Goal: Task Accomplishment & Management: Manage account settings

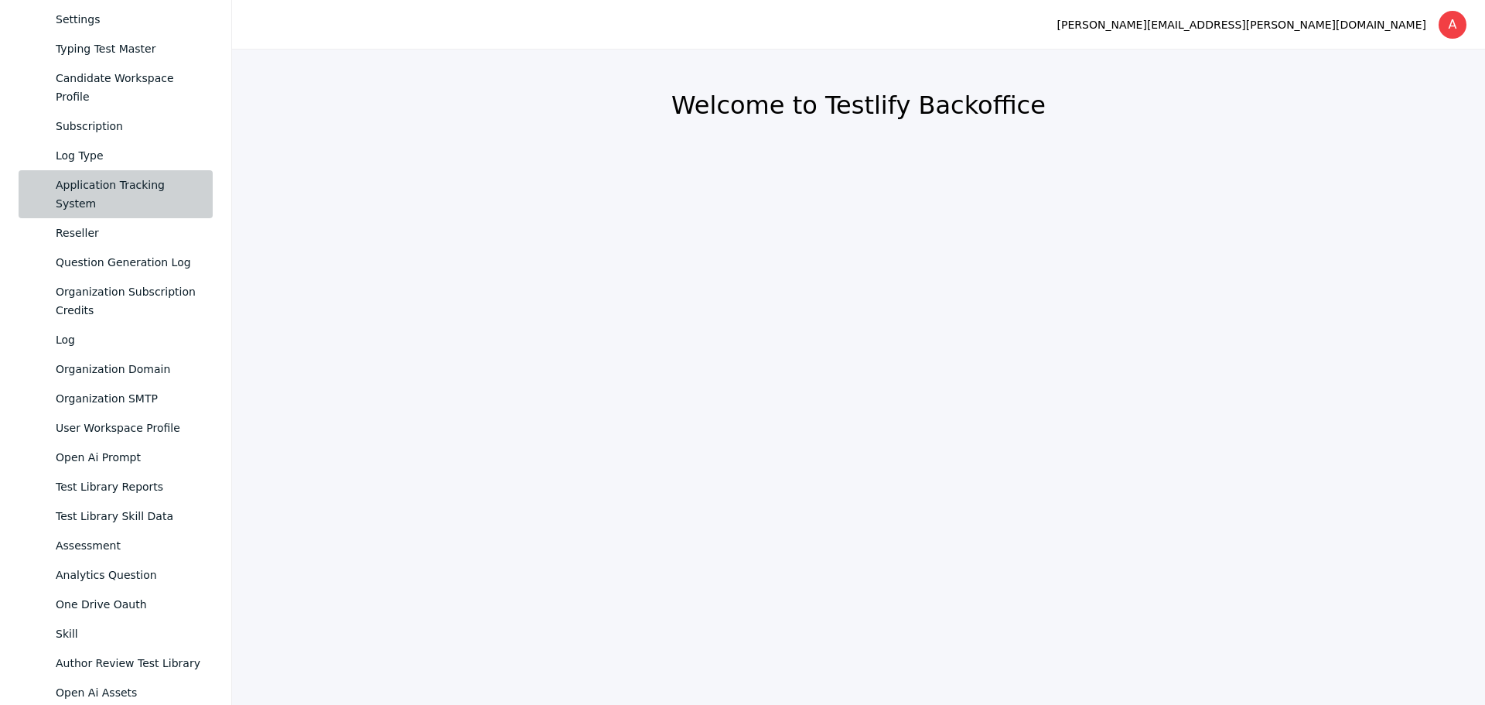
scroll to position [893, 0]
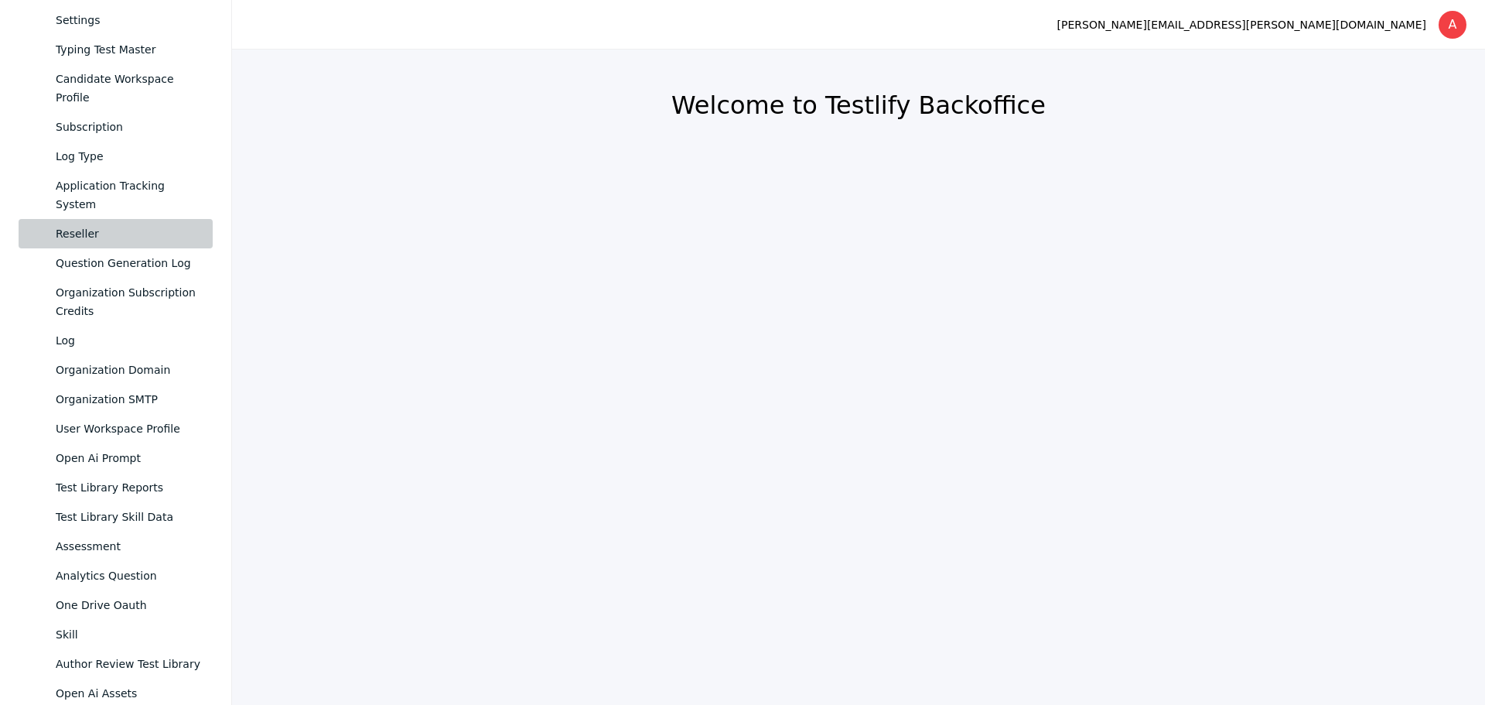
click at [95, 235] on div "Reseller" at bounding box center [128, 233] width 145 height 19
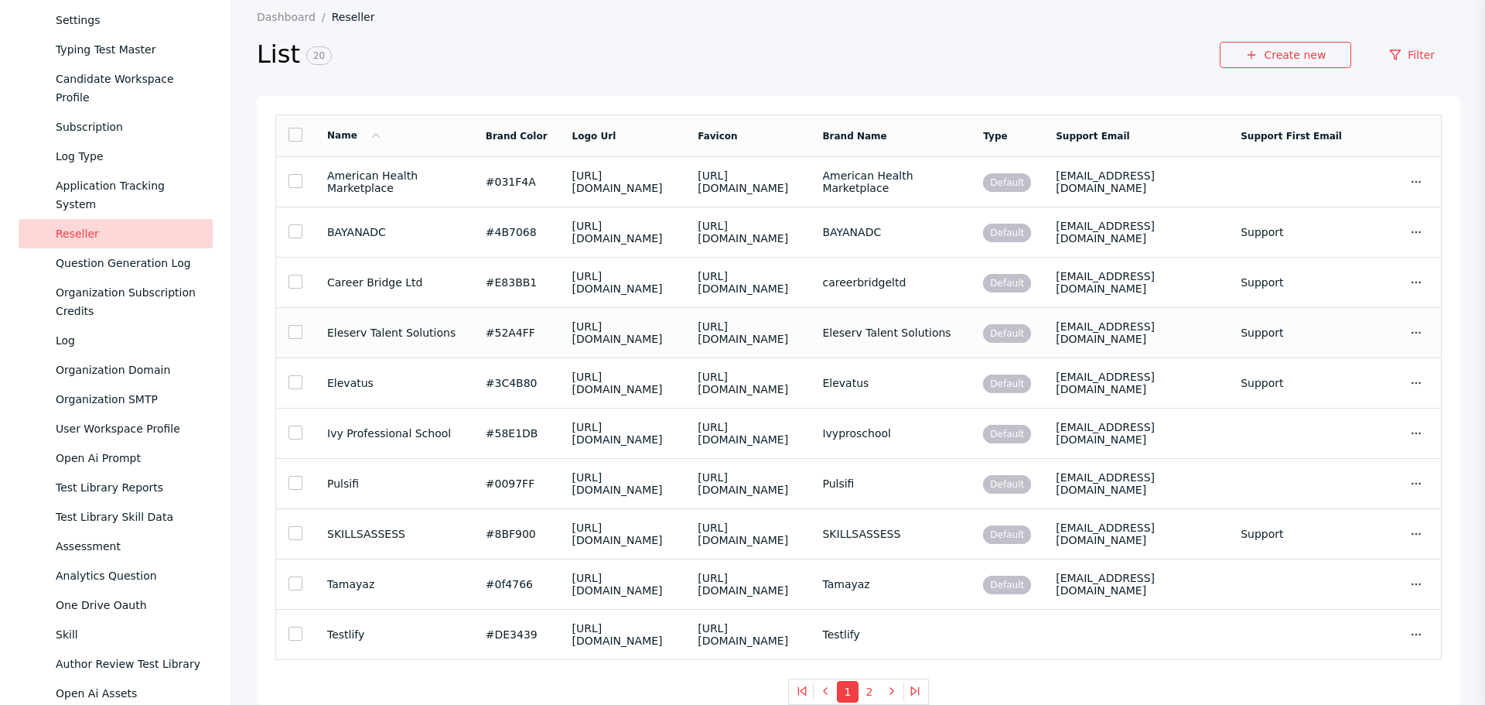
scroll to position [424, 0]
click at [866, 690] on button "2" at bounding box center [870, 692] width 22 height 22
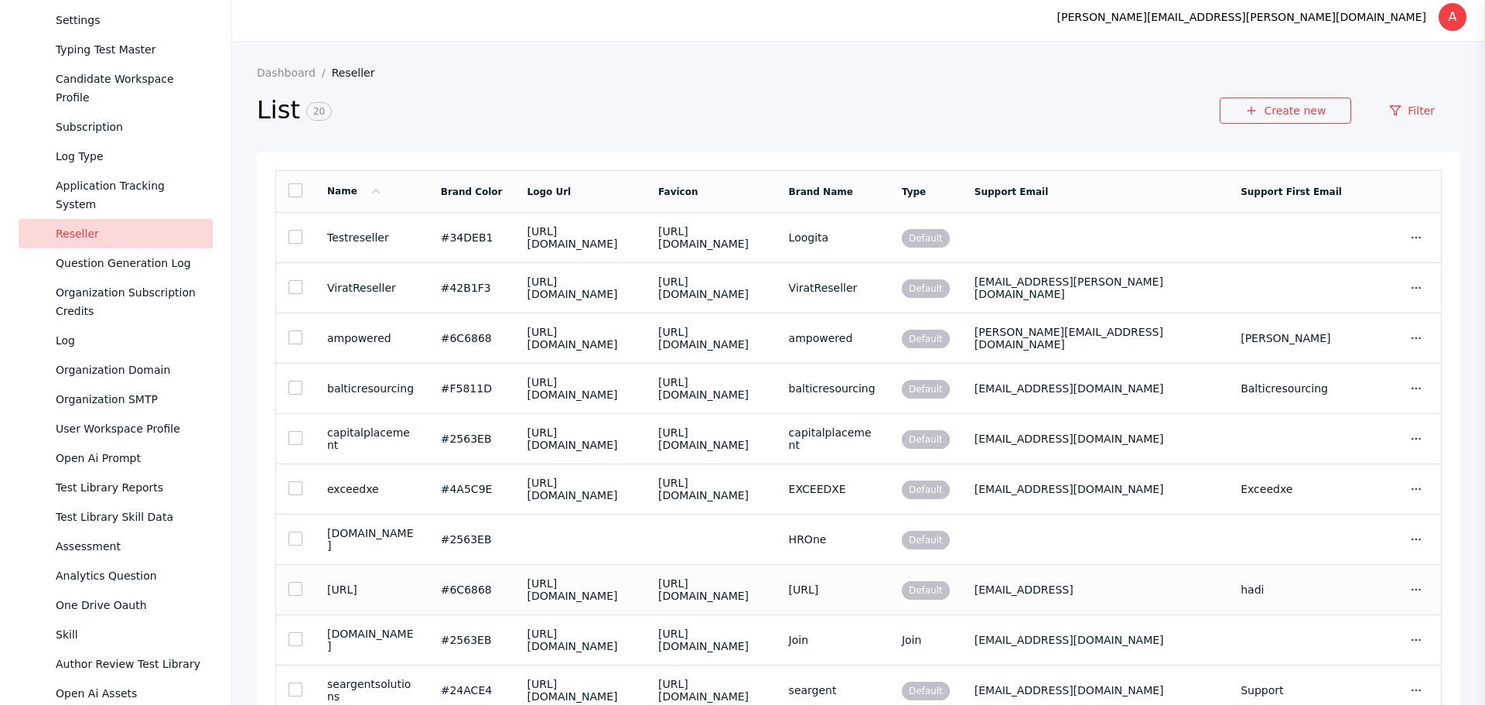
scroll to position [7, 0]
click at [1285, 314] on td at bounding box center [1291, 289] width 126 height 50
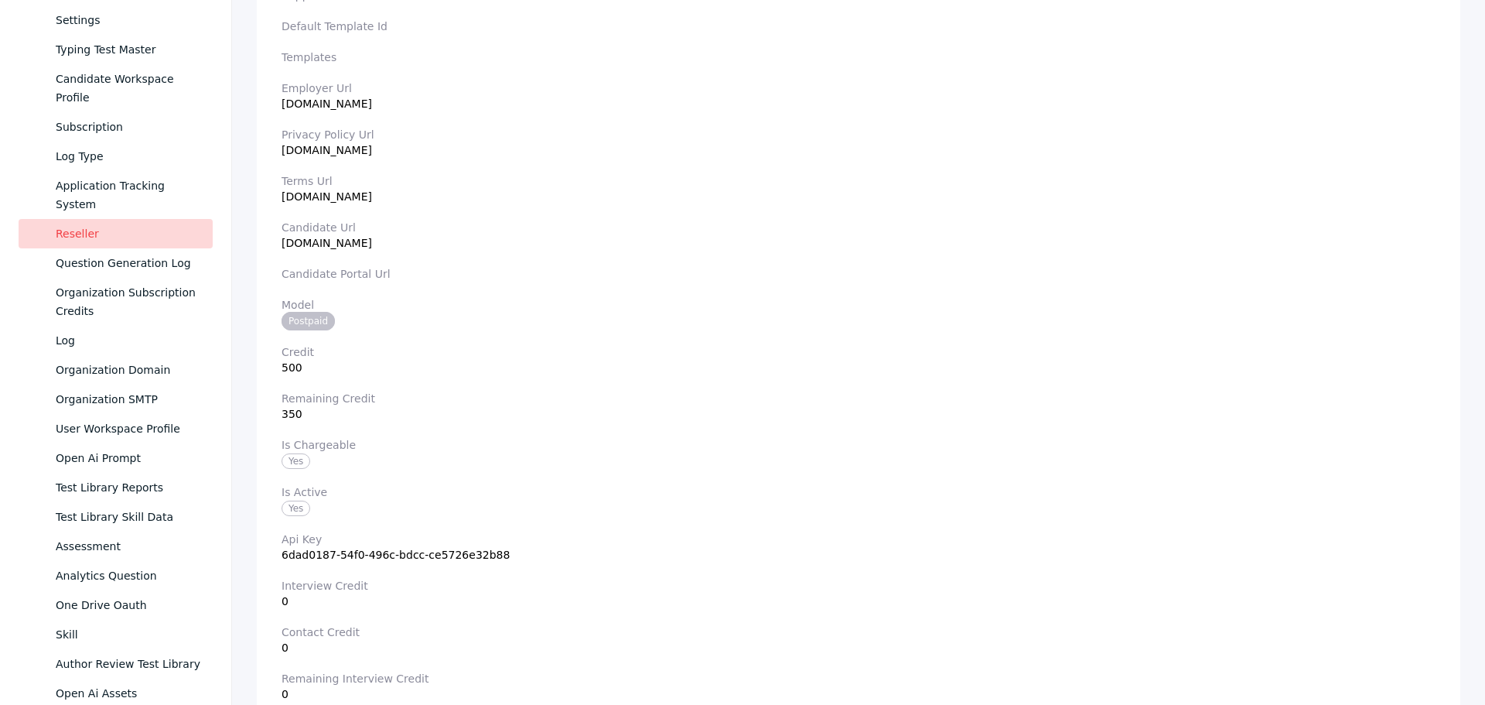
scroll to position [721, 0]
click at [312, 367] on section "Credit 500" at bounding box center [859, 359] width 1154 height 28
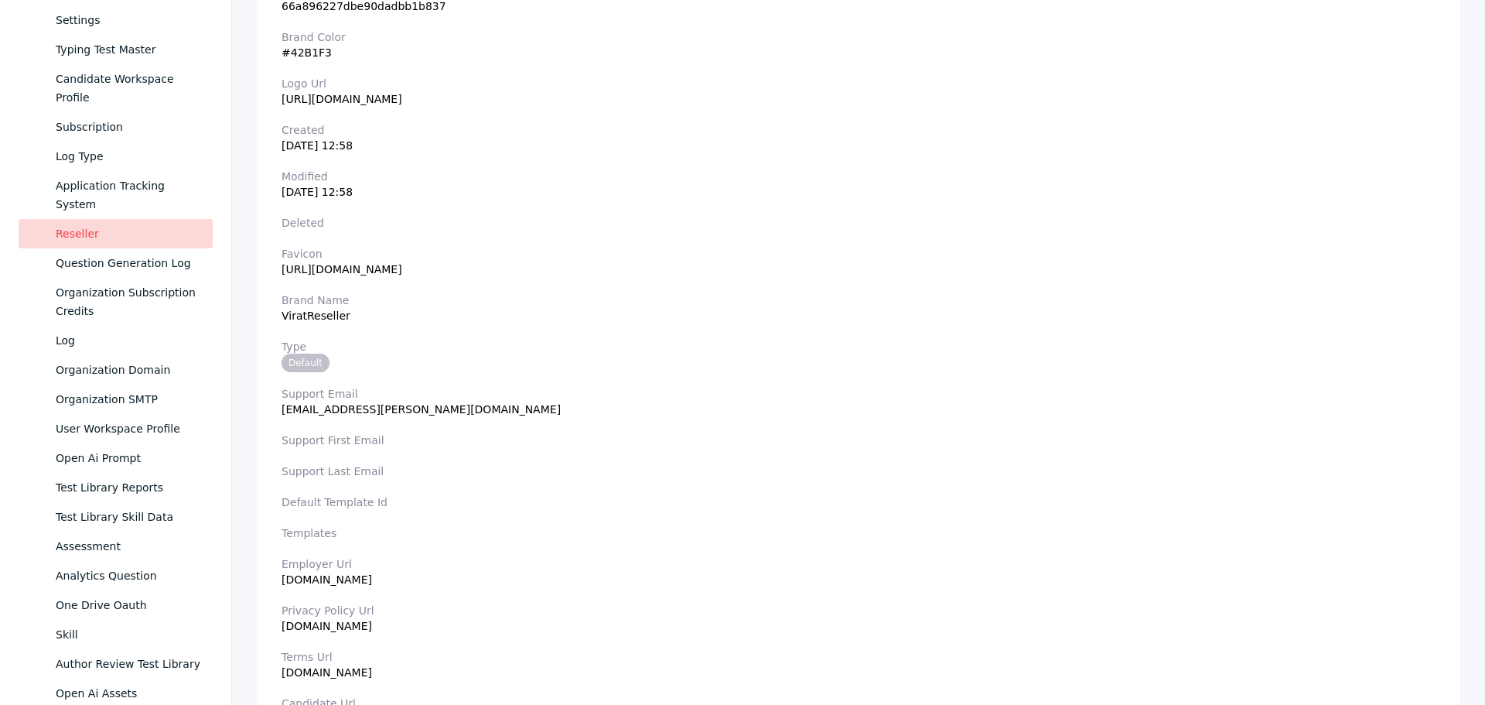
scroll to position [245, 0]
drag, startPoint x: 285, startPoint y: 584, endPoint x: 381, endPoint y: 583, distance: 95.9
click at [381, 583] on section "Employer Url [DOMAIN_NAME]" at bounding box center [859, 571] width 1154 height 28
copy section "[DOMAIN_NAME]"
drag, startPoint x: 282, startPoint y: 410, endPoint x: 396, endPoint y: 404, distance: 113.9
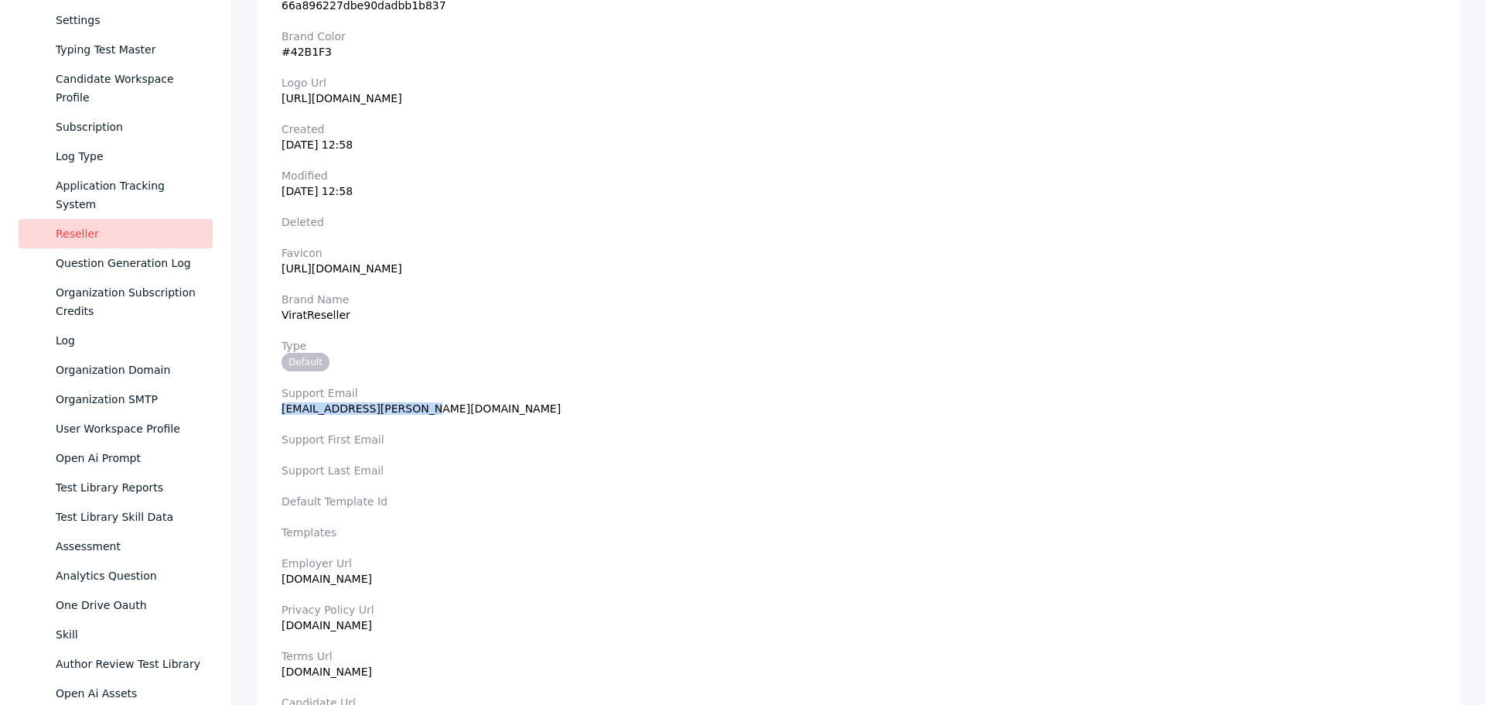
click at [396, 404] on section "Support Email [EMAIL_ADDRESS][PERSON_NAME][DOMAIN_NAME]" at bounding box center [859, 401] width 1154 height 28
copy section "[EMAIL_ADDRESS][PERSON_NAME][DOMAIN_NAME]"
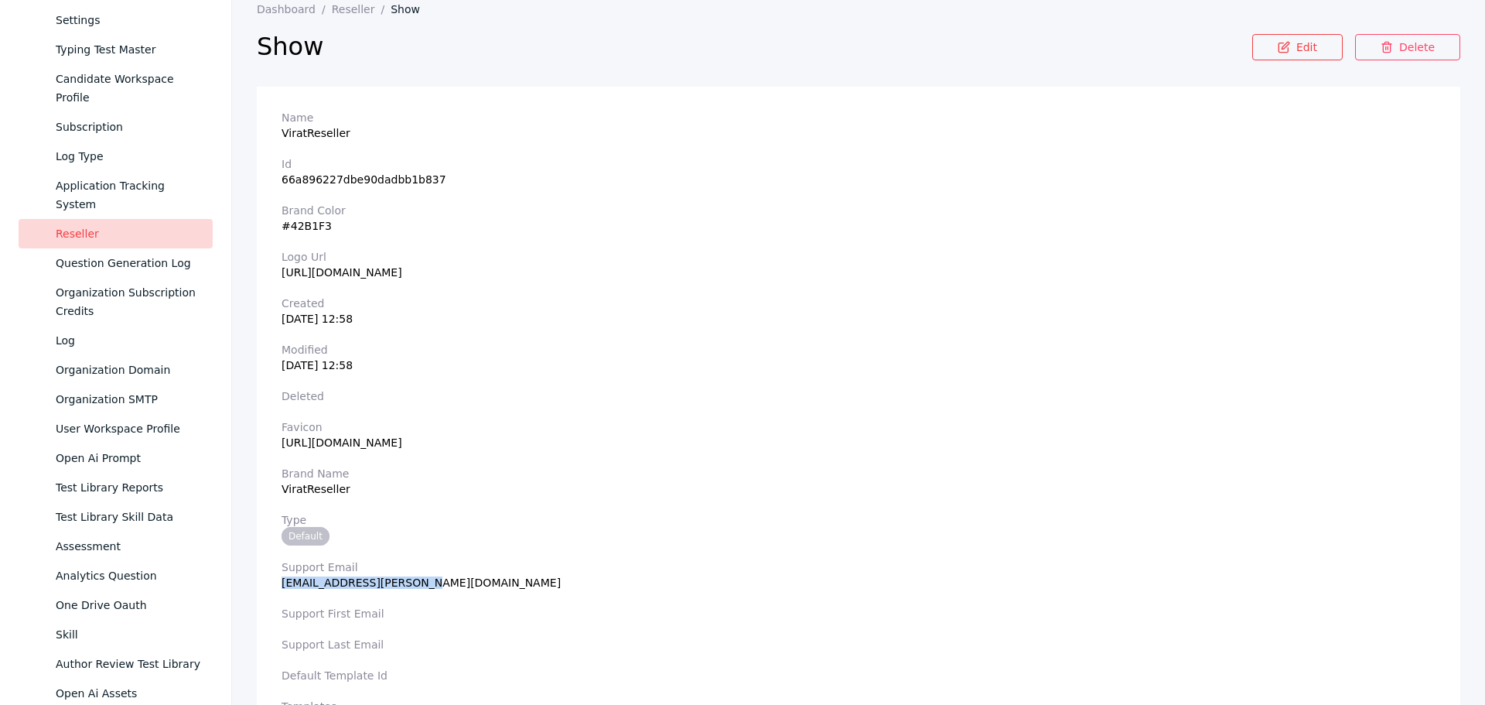
scroll to position [0, 0]
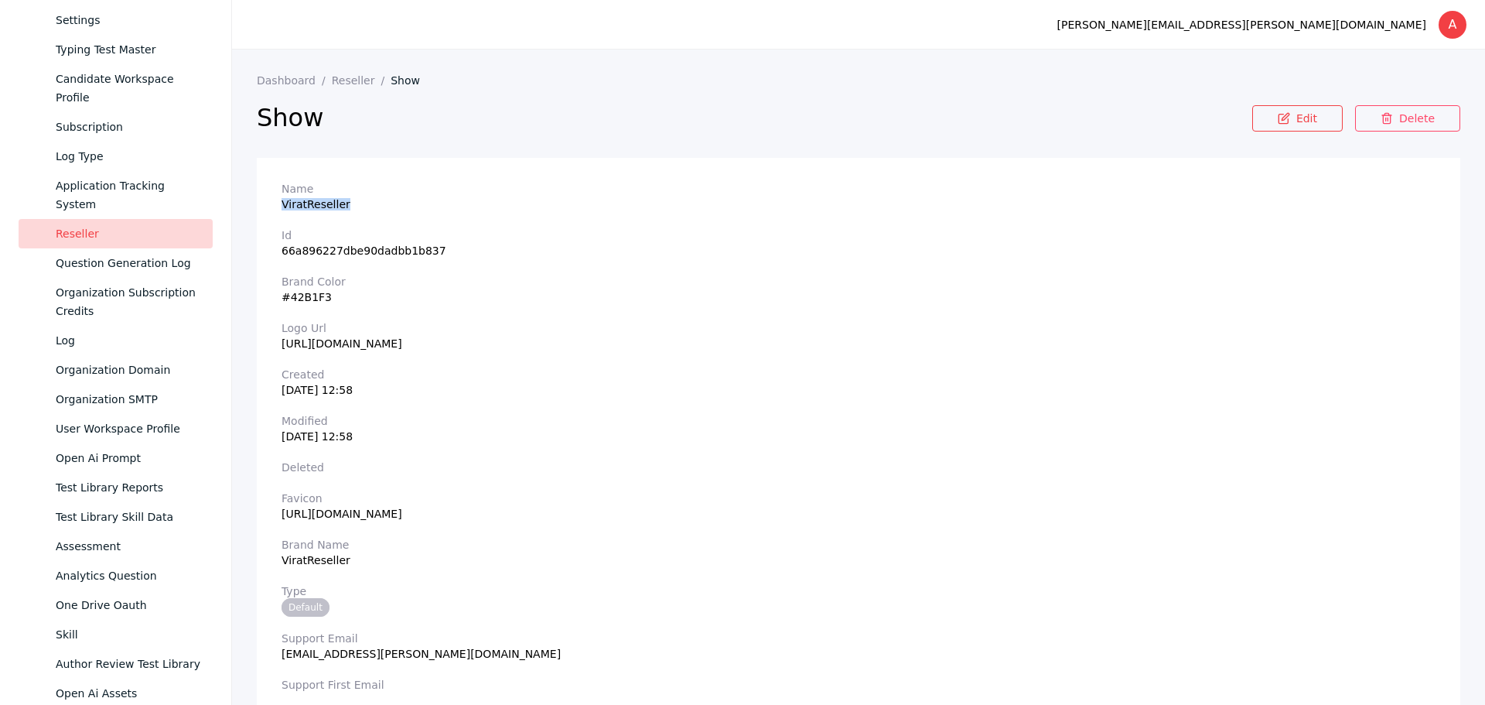
drag, startPoint x: 282, startPoint y: 203, endPoint x: 343, endPoint y: 203, distance: 60.3
click at [343, 203] on section "Name ViratReseller" at bounding box center [859, 197] width 1154 height 28
click at [1282, 120] on icon at bounding box center [1285, 116] width 7 height 7
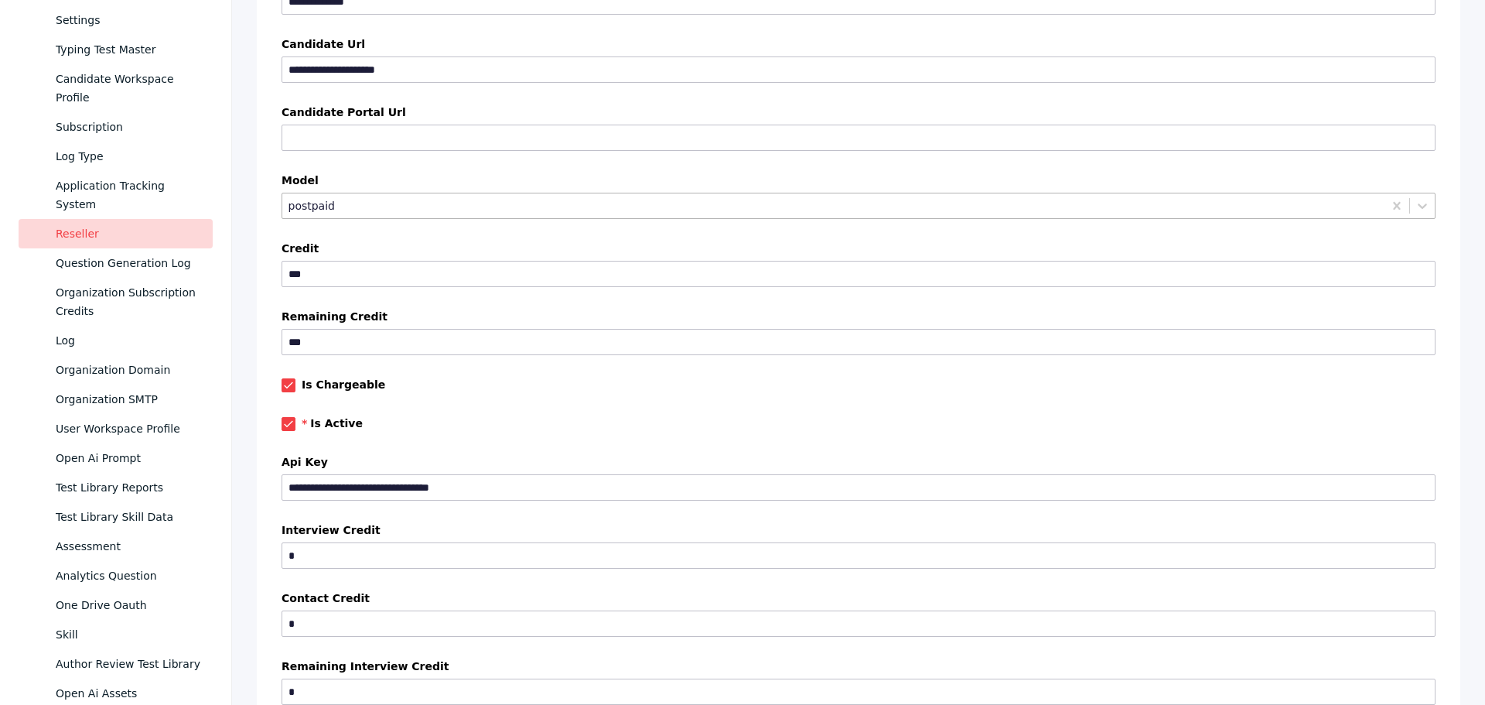
scroll to position [1097, 0]
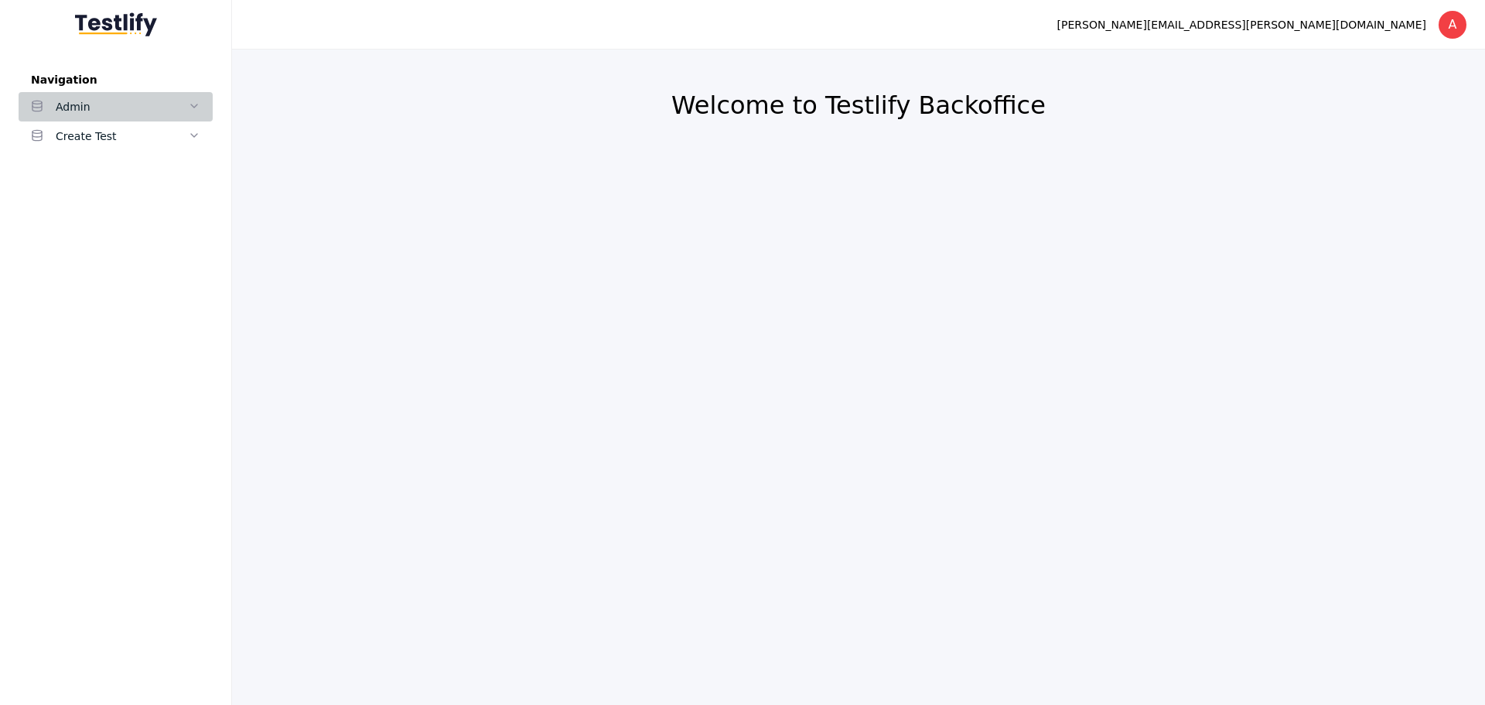
click at [189, 102] on icon at bounding box center [194, 106] width 12 height 12
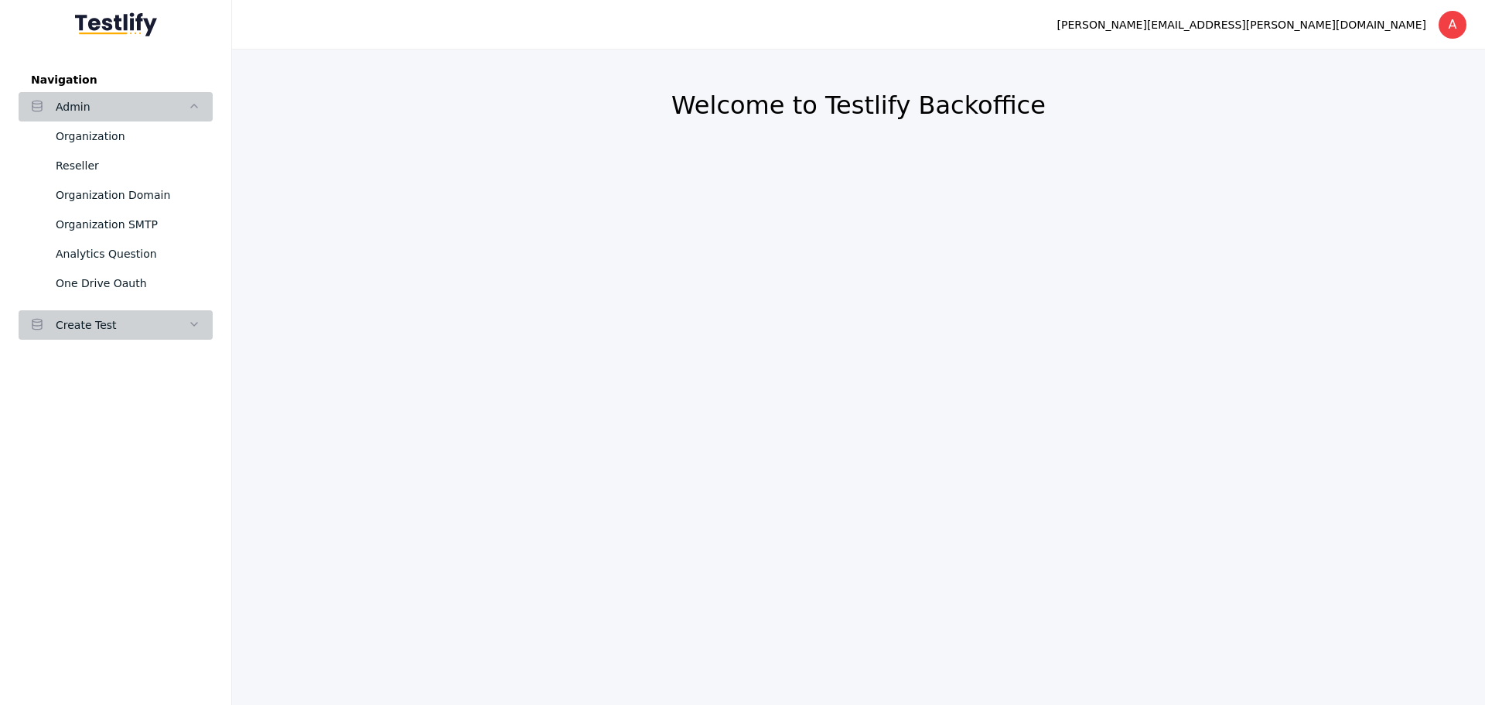
click at [181, 323] on div "Create Test" at bounding box center [122, 325] width 132 height 19
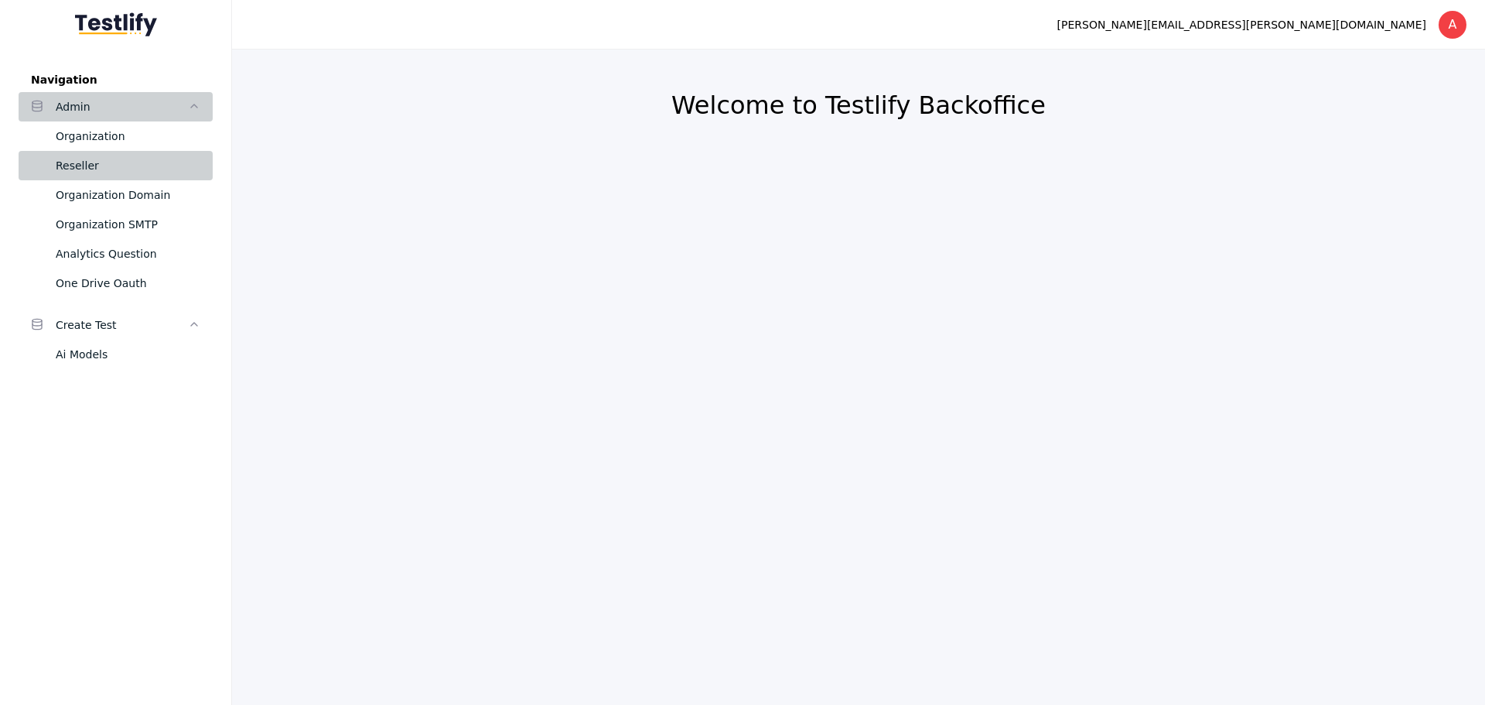
click at [117, 173] on div "Reseller" at bounding box center [128, 165] width 145 height 19
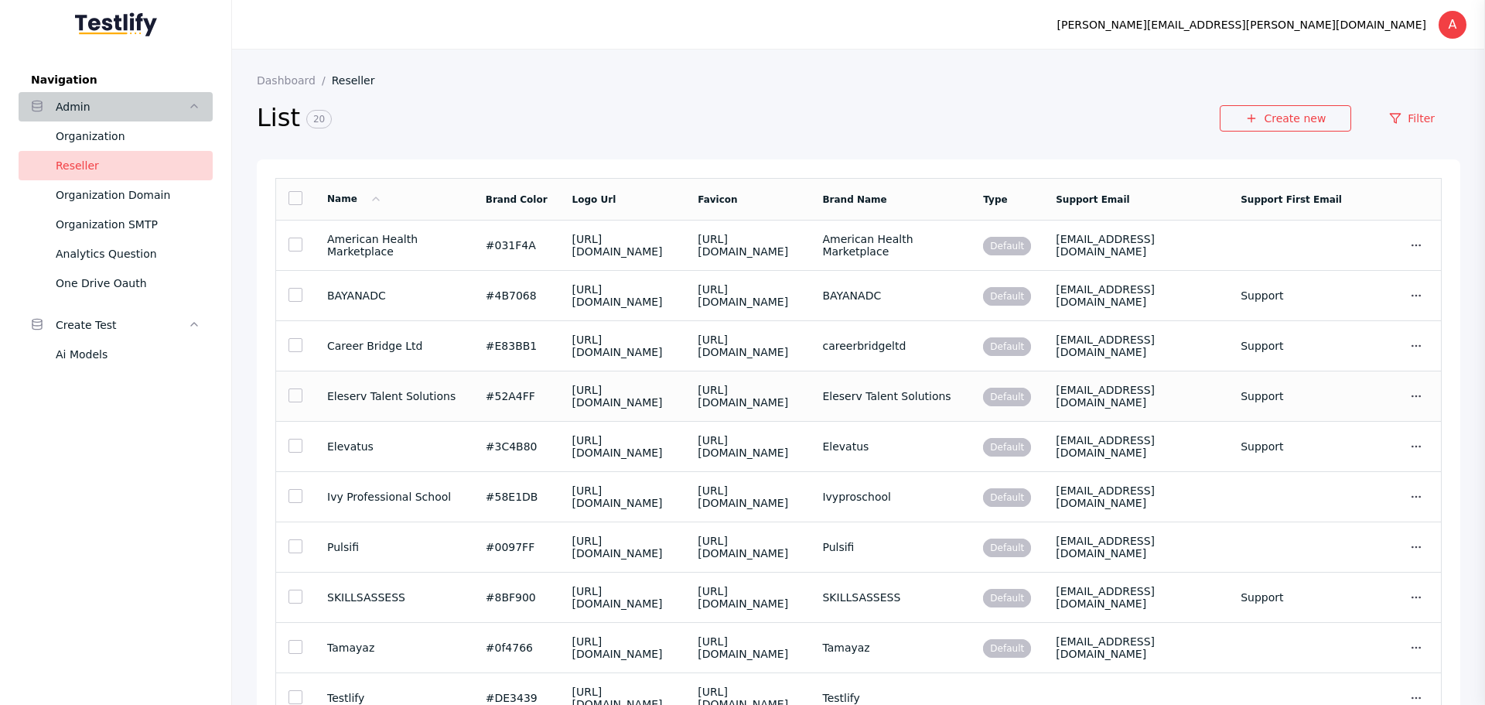
scroll to position [424, 0]
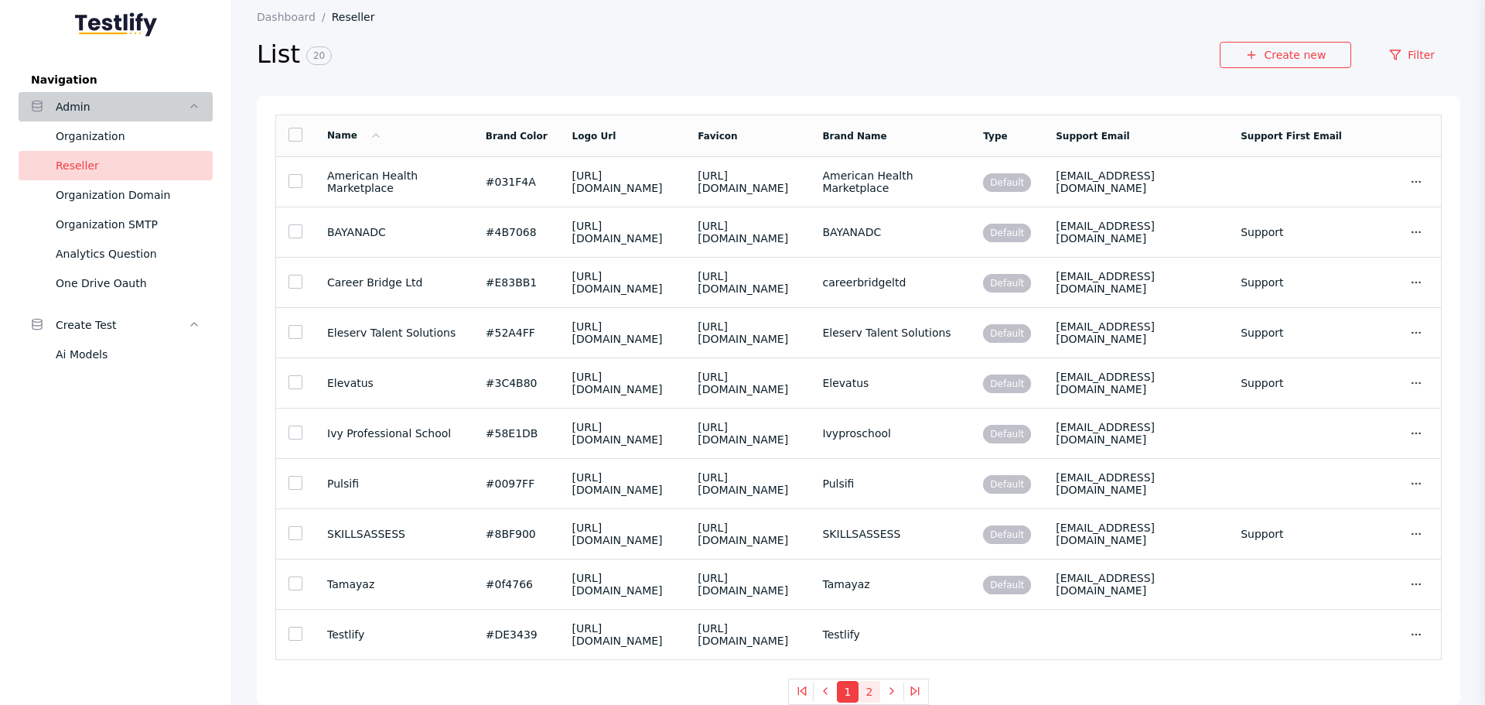
click at [866, 695] on button "2" at bounding box center [870, 692] width 22 height 22
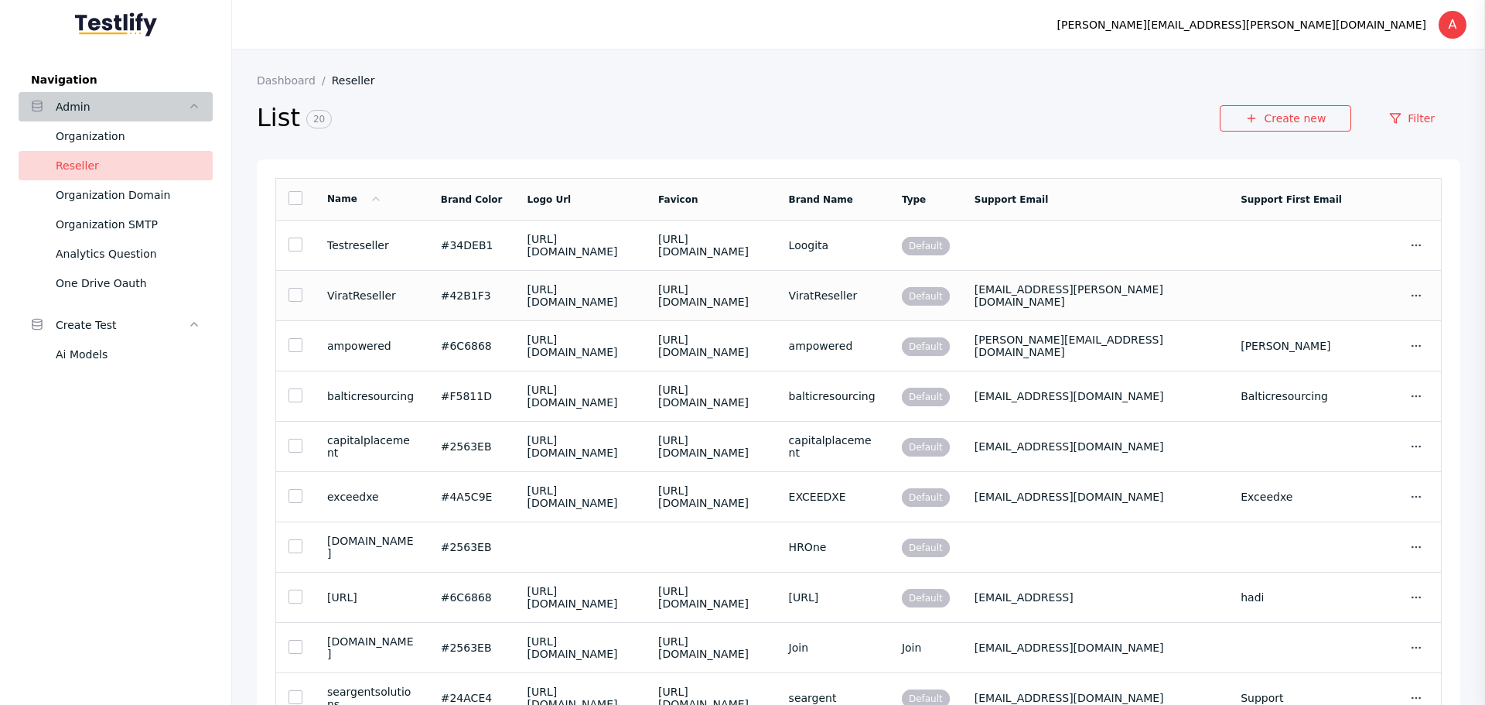
click at [375, 302] on section "ViratReseller" at bounding box center [371, 295] width 89 height 12
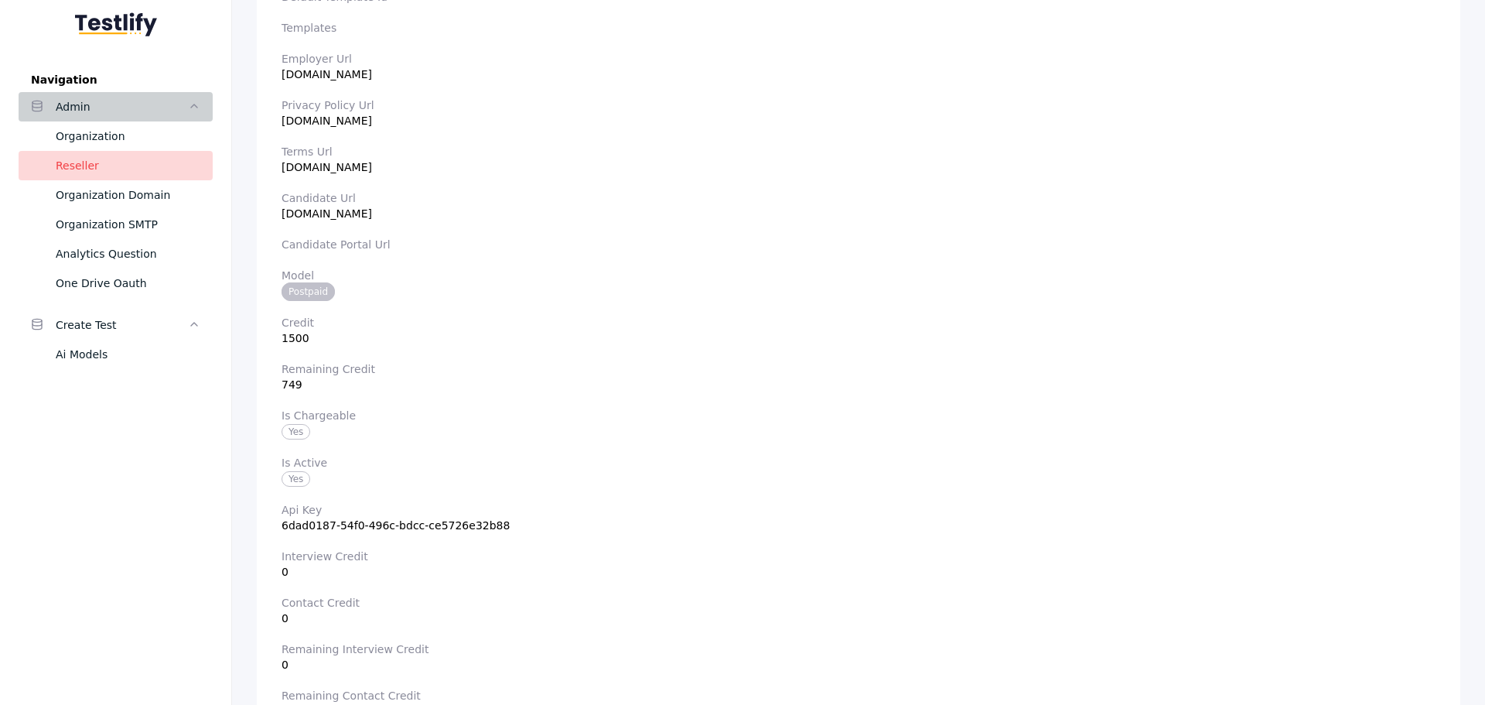
scroll to position [658, 0]
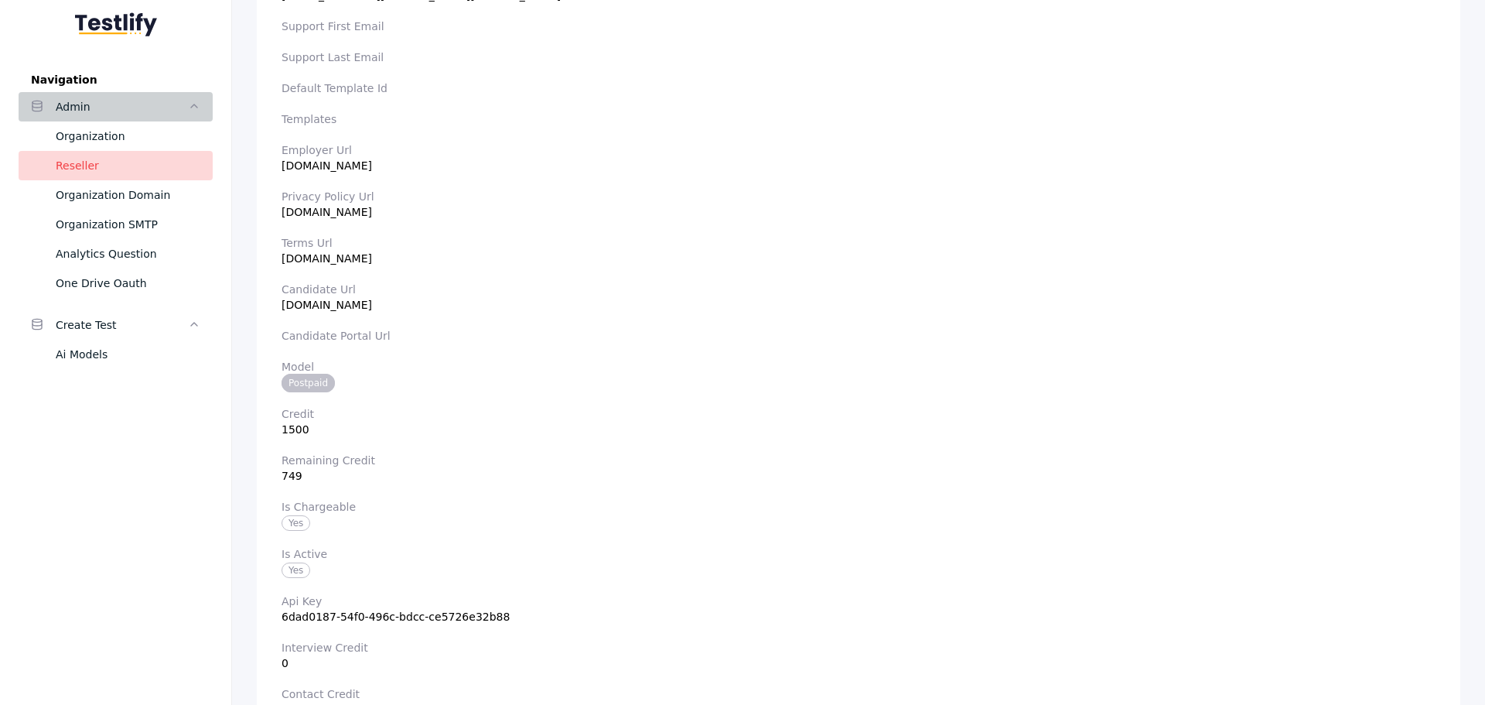
drag, startPoint x: 284, startPoint y: 308, endPoint x: 407, endPoint y: 305, distance: 123.0
click at [407, 305] on section "Candidate Url bikramtest5.popaji.com" at bounding box center [859, 297] width 1154 height 28
copy section "[DOMAIN_NAME]"
click at [724, 157] on section "Employer Url [DOMAIN_NAME]" at bounding box center [859, 158] width 1154 height 28
click at [284, 307] on section "Candidate Url bikramtest5.popaji.com" at bounding box center [859, 297] width 1154 height 28
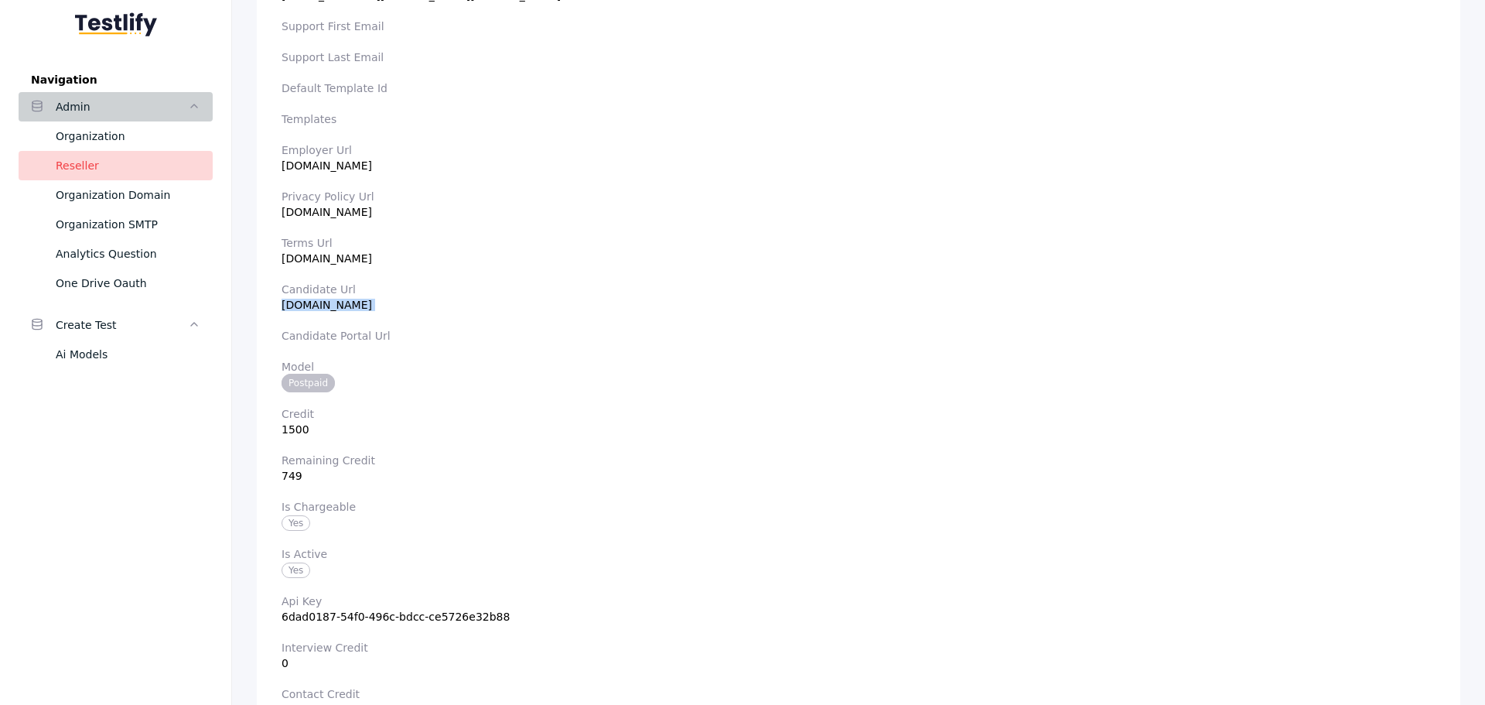
drag, startPoint x: 284, startPoint y: 307, endPoint x: 408, endPoint y: 302, distance: 123.9
click at [408, 302] on section "Candidate Url bikramtest5.popaji.com" at bounding box center [859, 297] width 1154 height 28
copy section "[DOMAIN_NAME]"
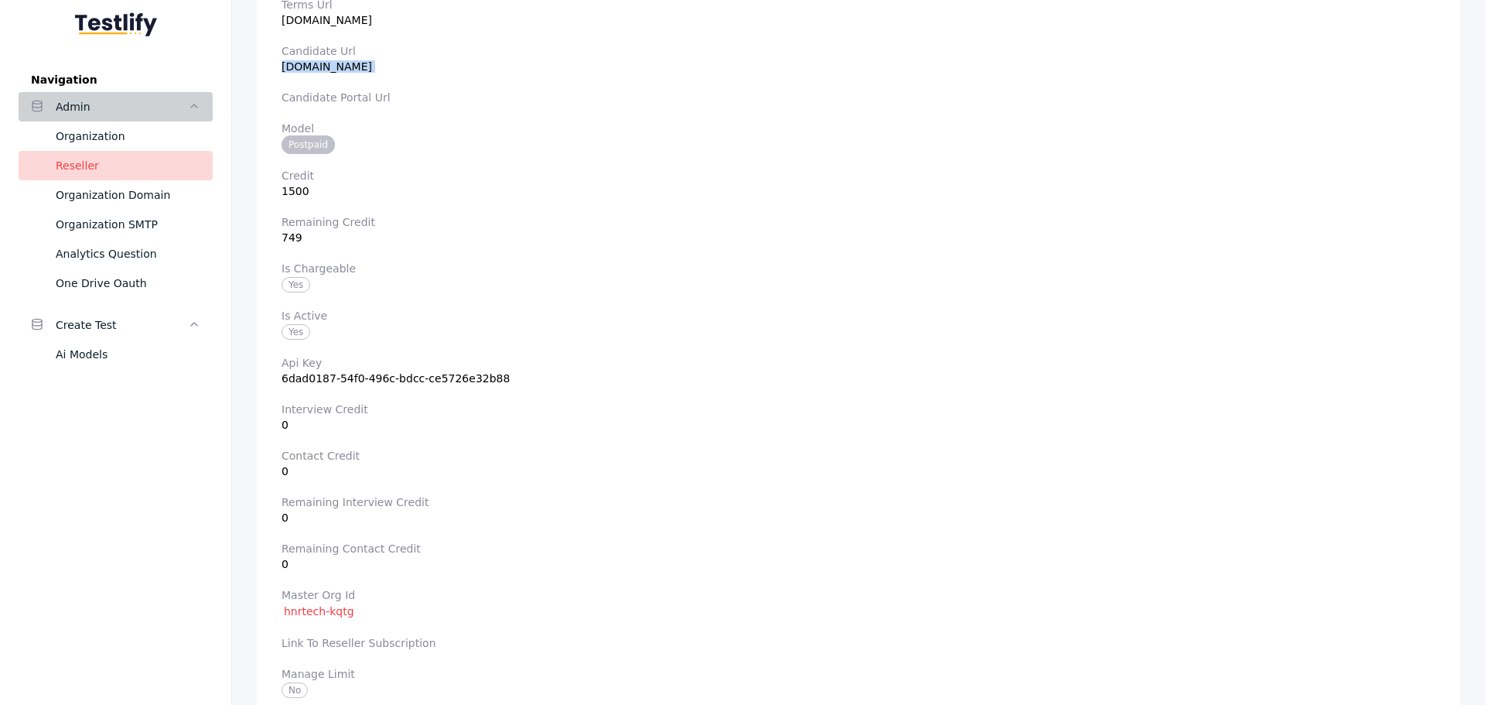
scroll to position [890, 0]
